Goal: Information Seeking & Learning: Learn about a topic

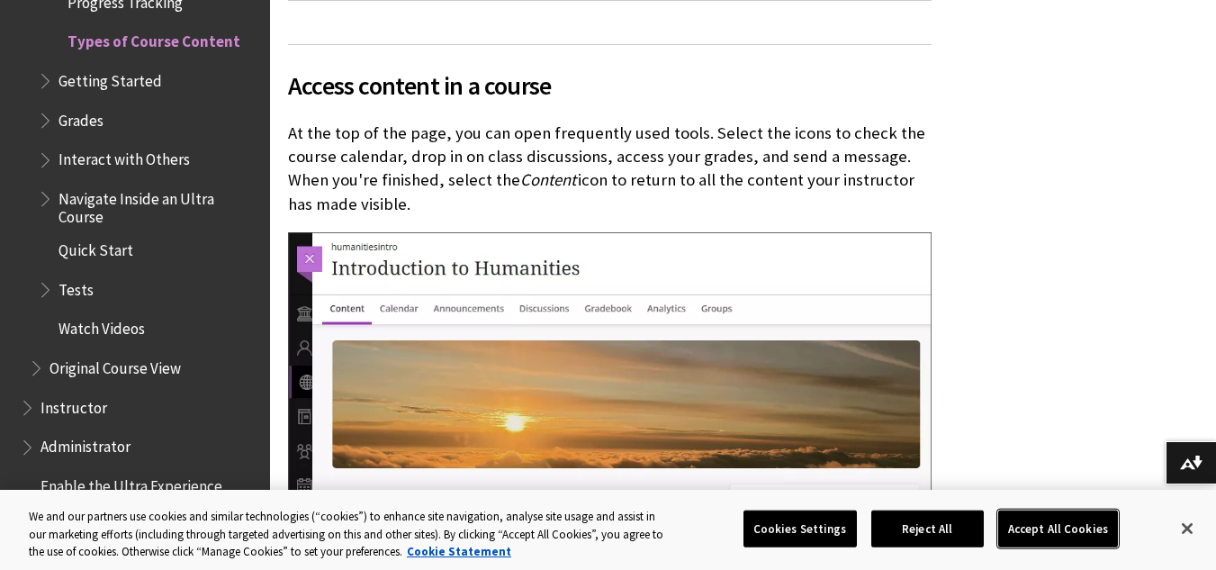
click at [1048, 530] on button "Accept All Cookies" at bounding box center [1058, 528] width 120 height 38
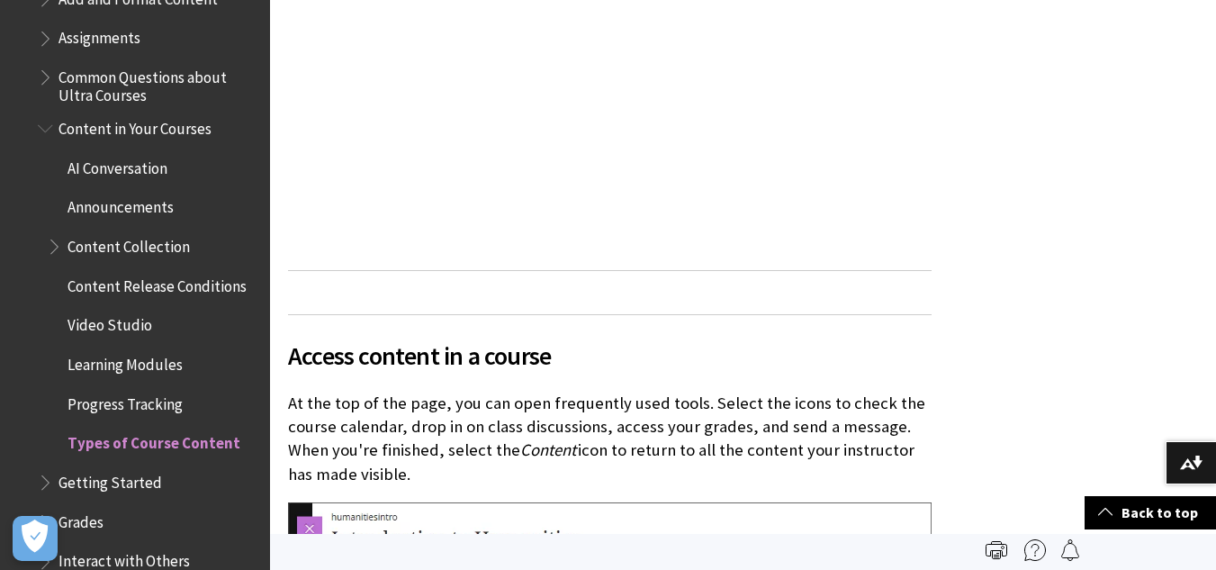
scroll to position [2377, 0]
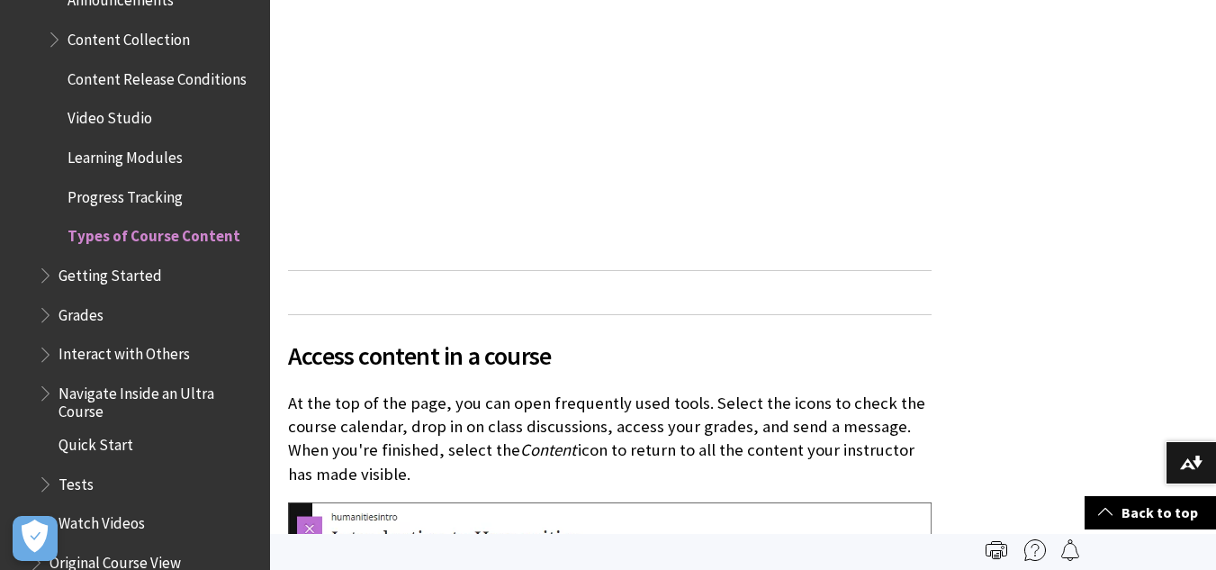
click at [136, 276] on span "Getting Started" at bounding box center [109, 272] width 103 height 24
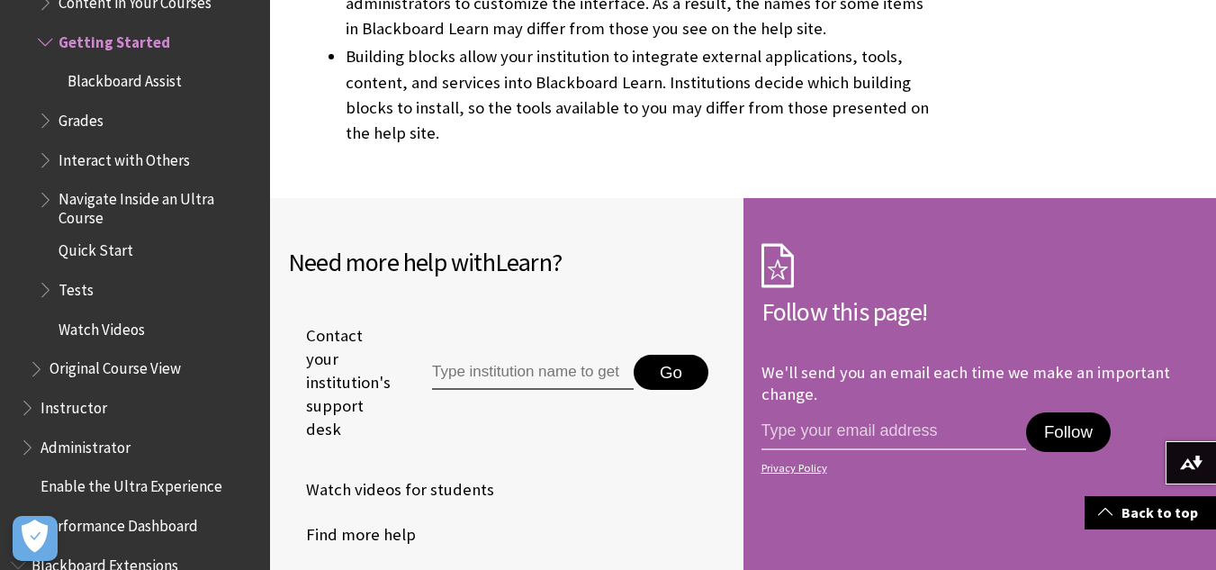
scroll to position [900, 0]
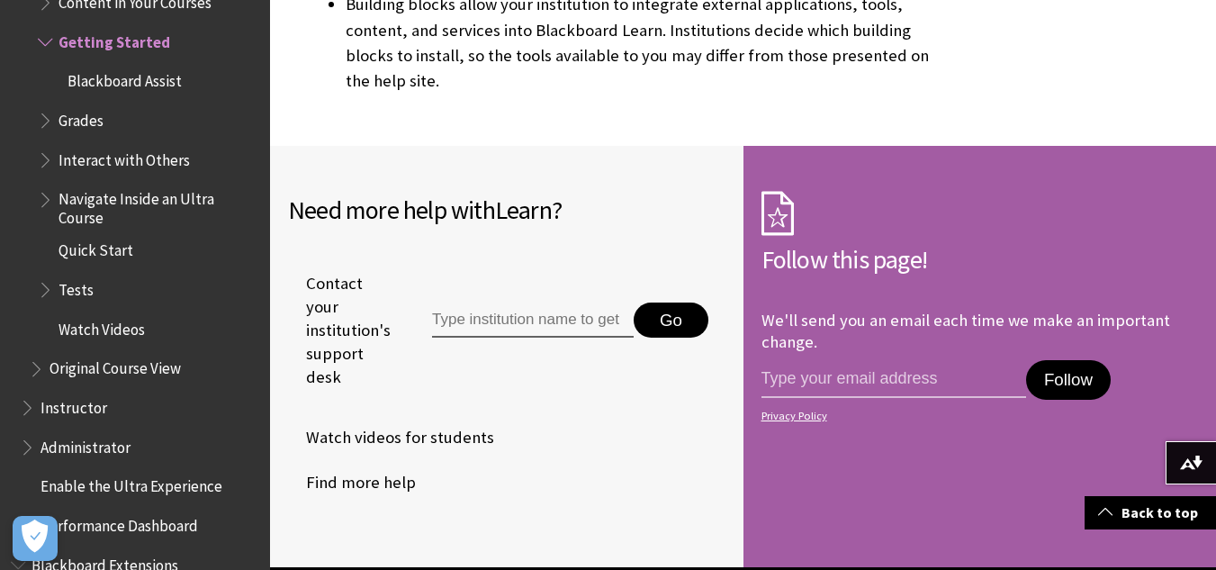
click at [521, 317] on input "Type institution name to get support" at bounding box center [533, 320] width 202 height 36
type input "Humber"
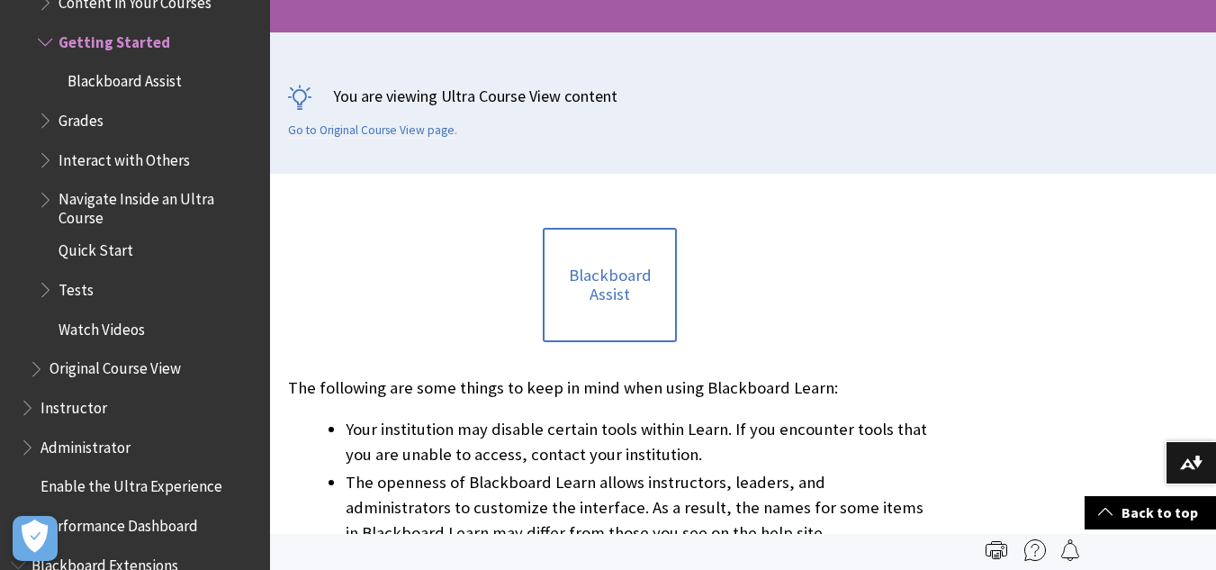
scroll to position [328, 0]
